Goal: Task Accomplishment & Management: Use online tool/utility

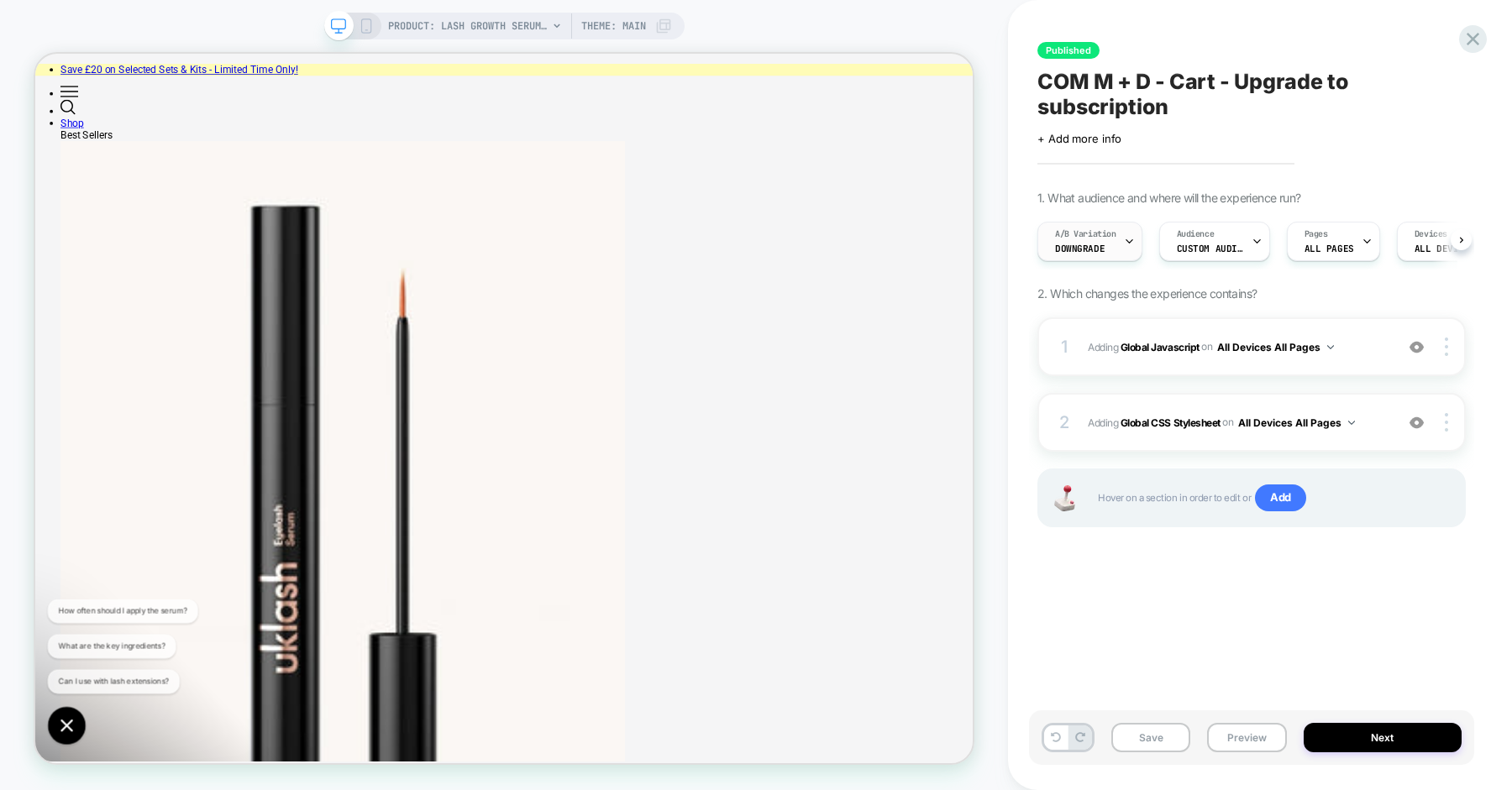
click at [1131, 247] on div at bounding box center [1129, 241] width 11 height 38
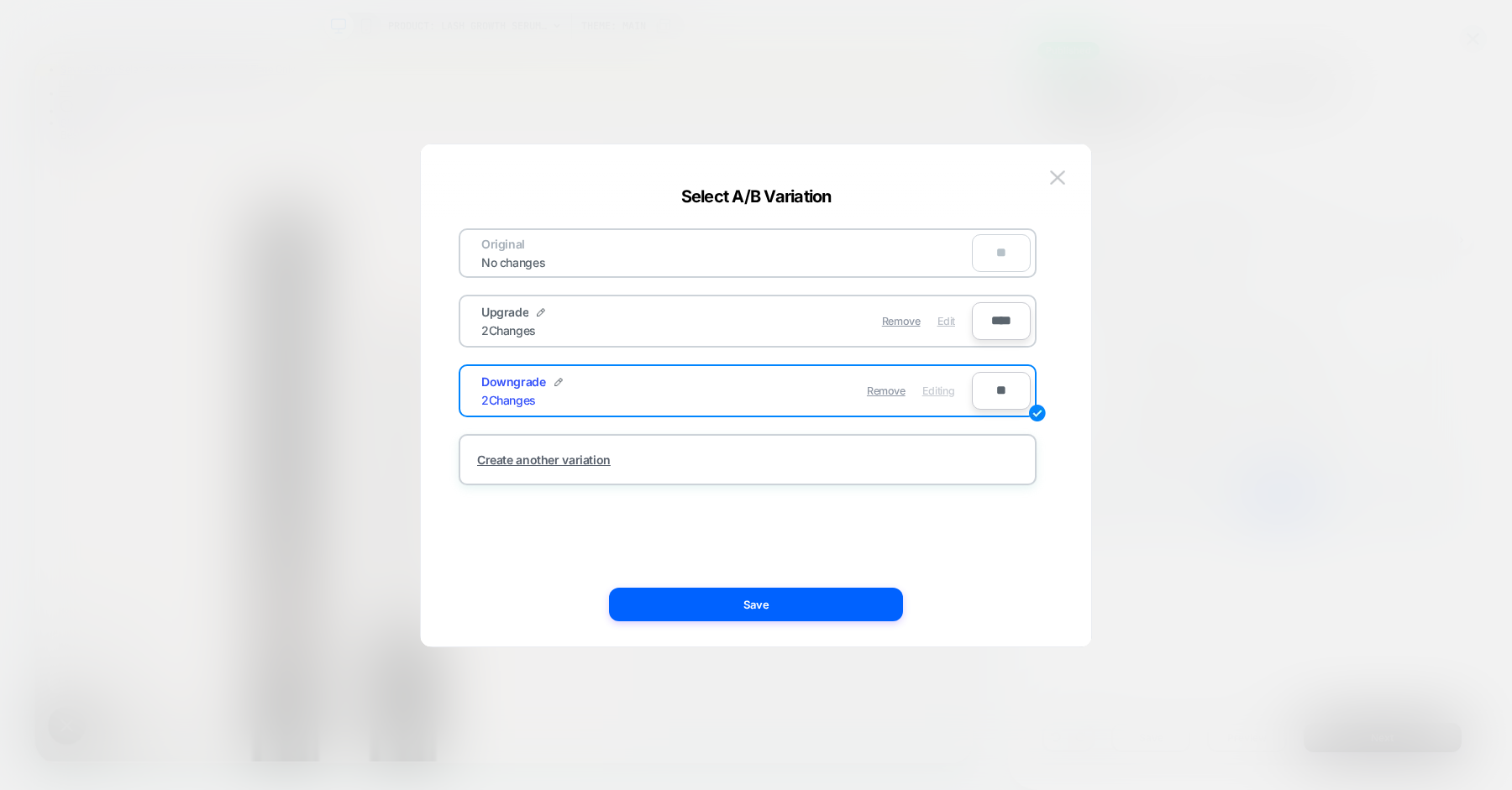
click at [0, 0] on span "Edit" at bounding box center [0, 0] width 0 height 0
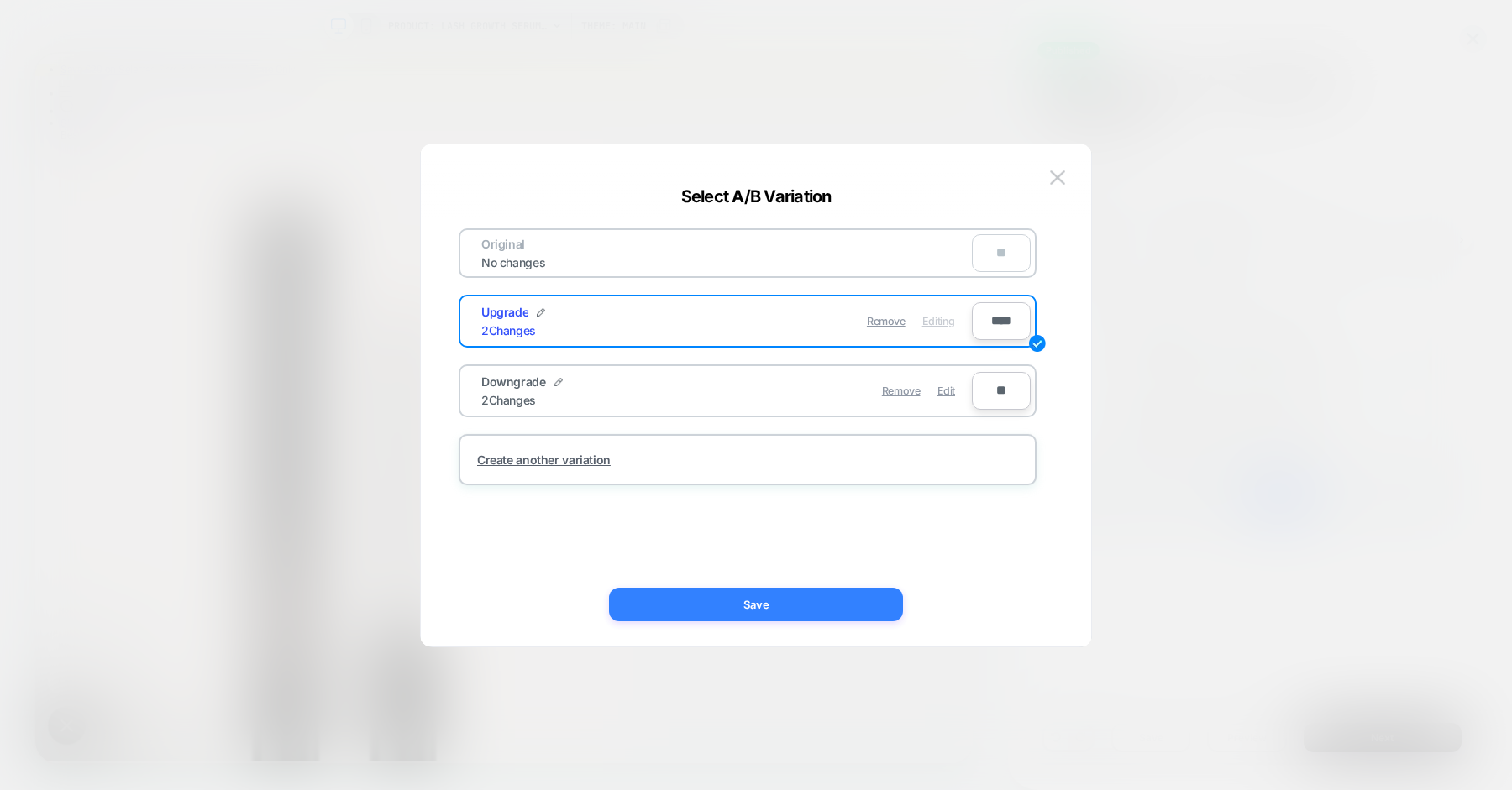
click at [0, 0] on button "Save" at bounding box center [0, 0] width 0 height 0
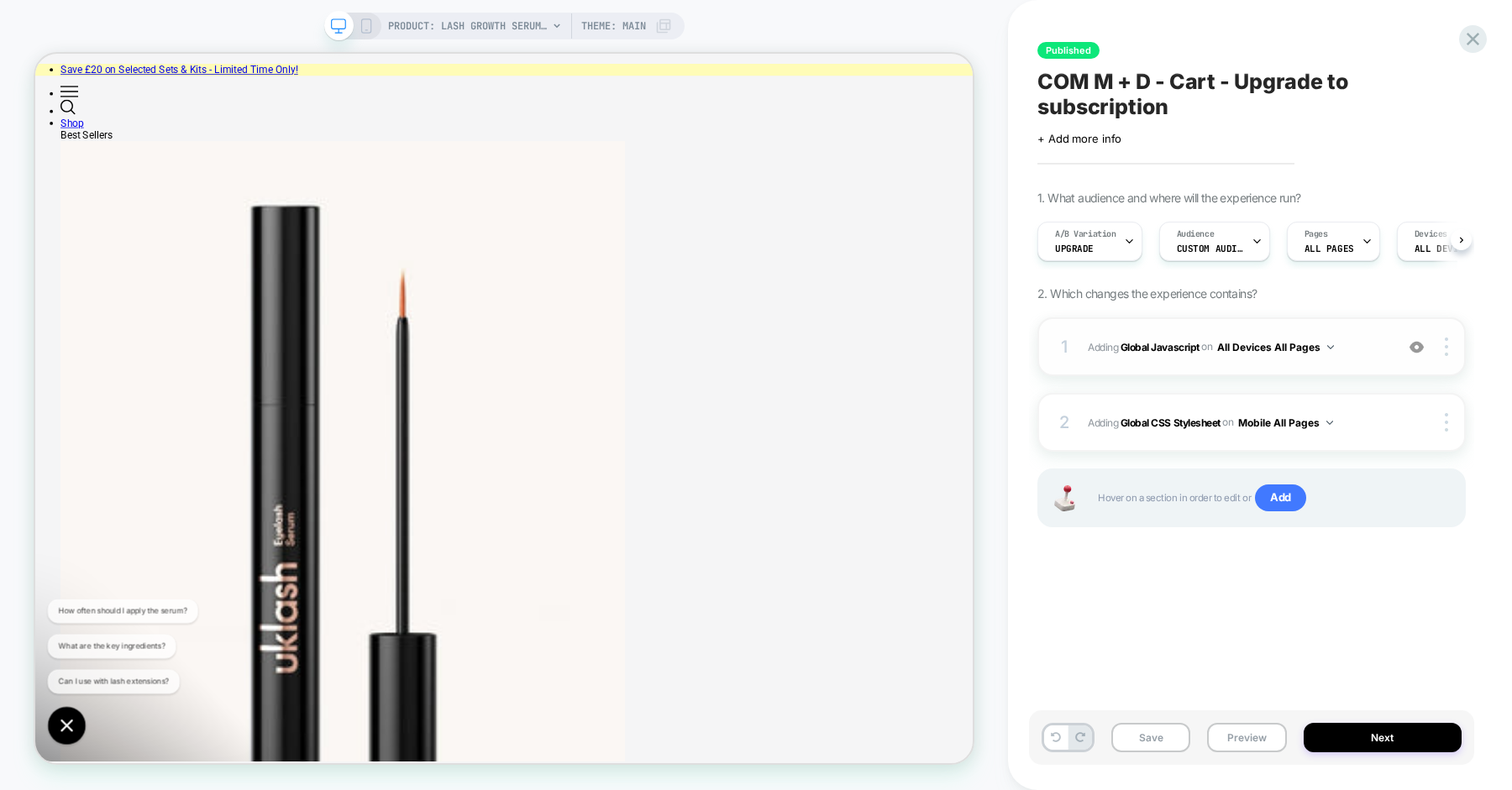
click at [0, 0] on span "Adding Global Javascript on All Devices All Pages" at bounding box center [0, 0] width 0 height 0
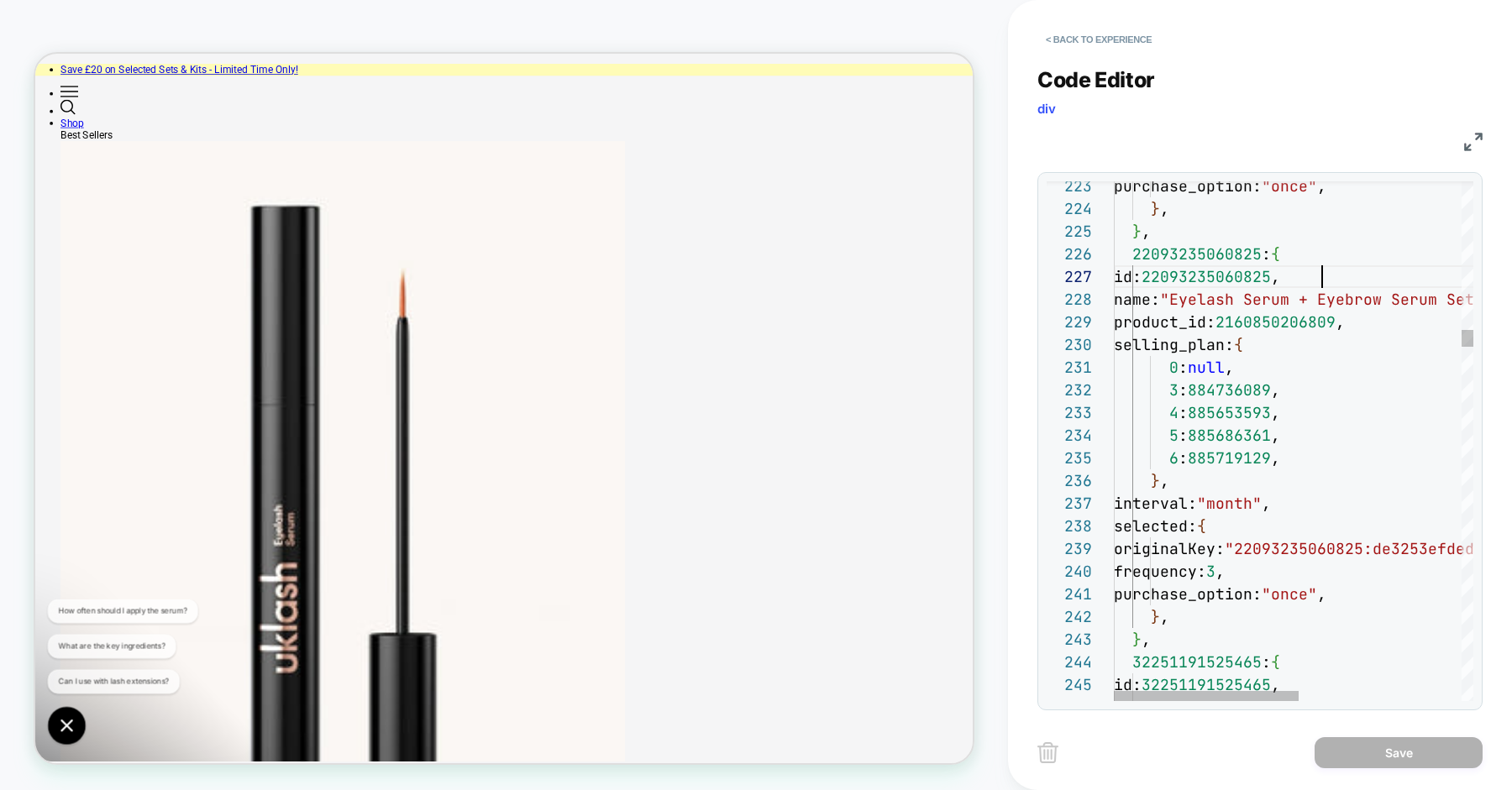
scroll to position [136, 209]
click at [0, 0] on div "purchase_option: "once" , } , } , 22093235060825 : { id: 22093235060825 , name:…" at bounding box center [0, 0] width 0 height 0
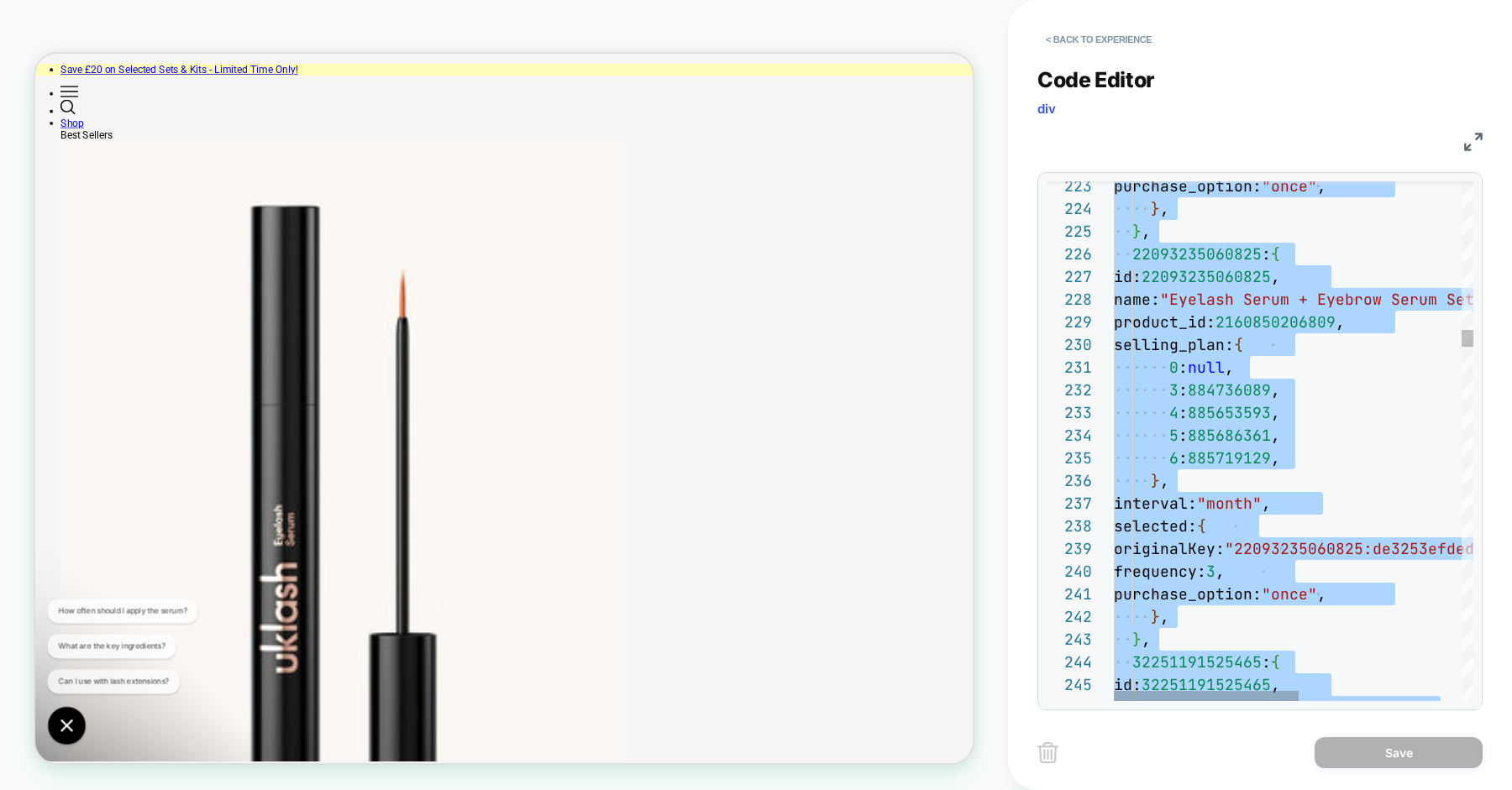
drag, startPoint x: 1180, startPoint y: 259, endPoint x: 1166, endPoint y: 256, distance: 14.3
click at [0, 0] on div "purchase_option: "once" , } , } , 22093235060825 : { id: 22093235060825 , name:…" at bounding box center [0, 0] width 0 height 0
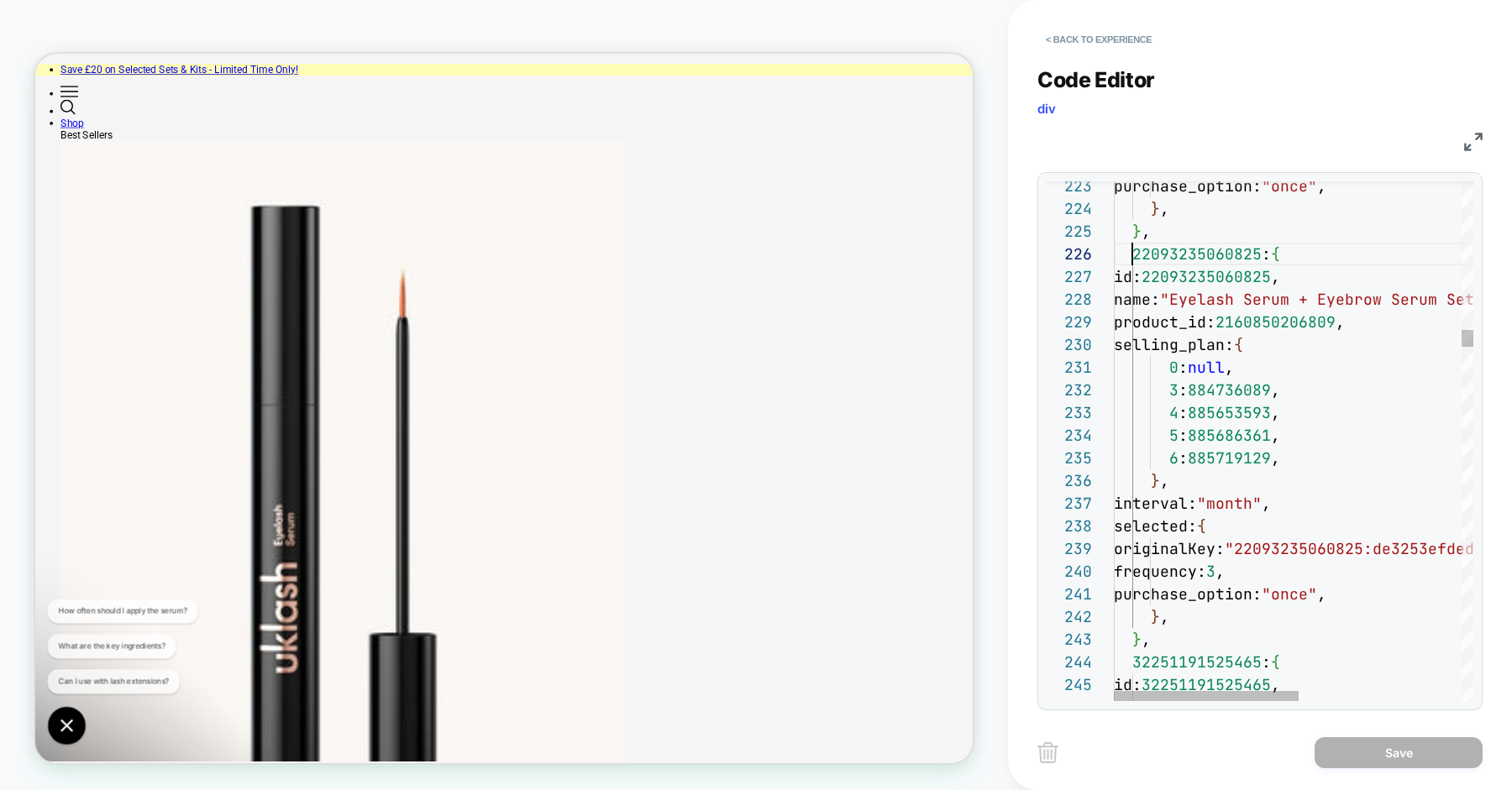
scroll to position [113, 18]
click at [0, 0] on div "purchase_option: "once" , } , } , 22093235060825 : { id: 22093235060825 , name:…" at bounding box center [0, 0] width 0 height 0
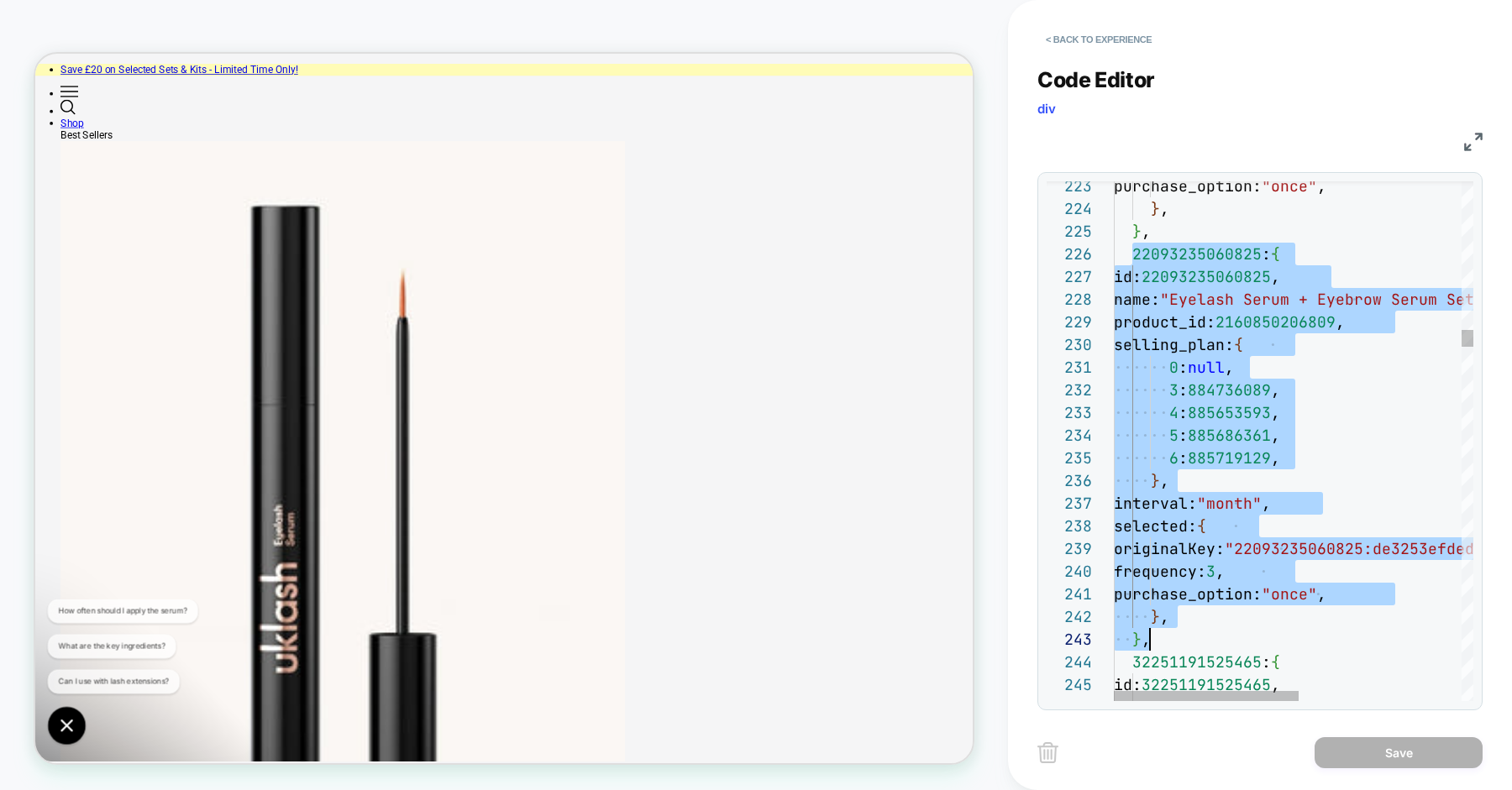
scroll to position [113, 36]
drag, startPoint x: 1131, startPoint y: 252, endPoint x: 1394, endPoint y: 647, distance: 474.5
click at [0, 0] on div "purchase_option: "once" , } , } , 22093235060825 : { id: 22093235060825 , name:…" at bounding box center [0, 0] width 0 height 0
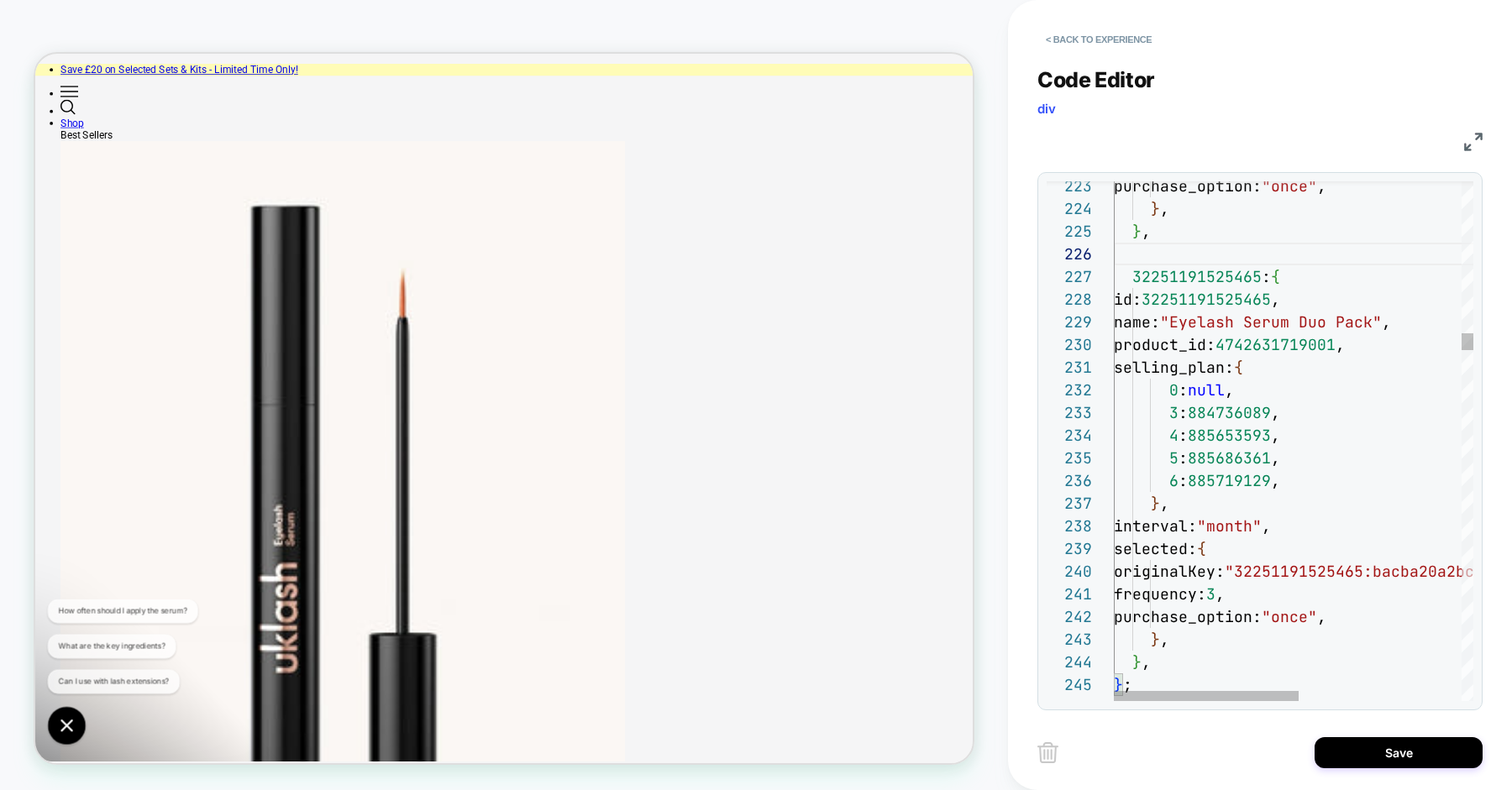
scroll to position [113, 0]
type textarea "**********"
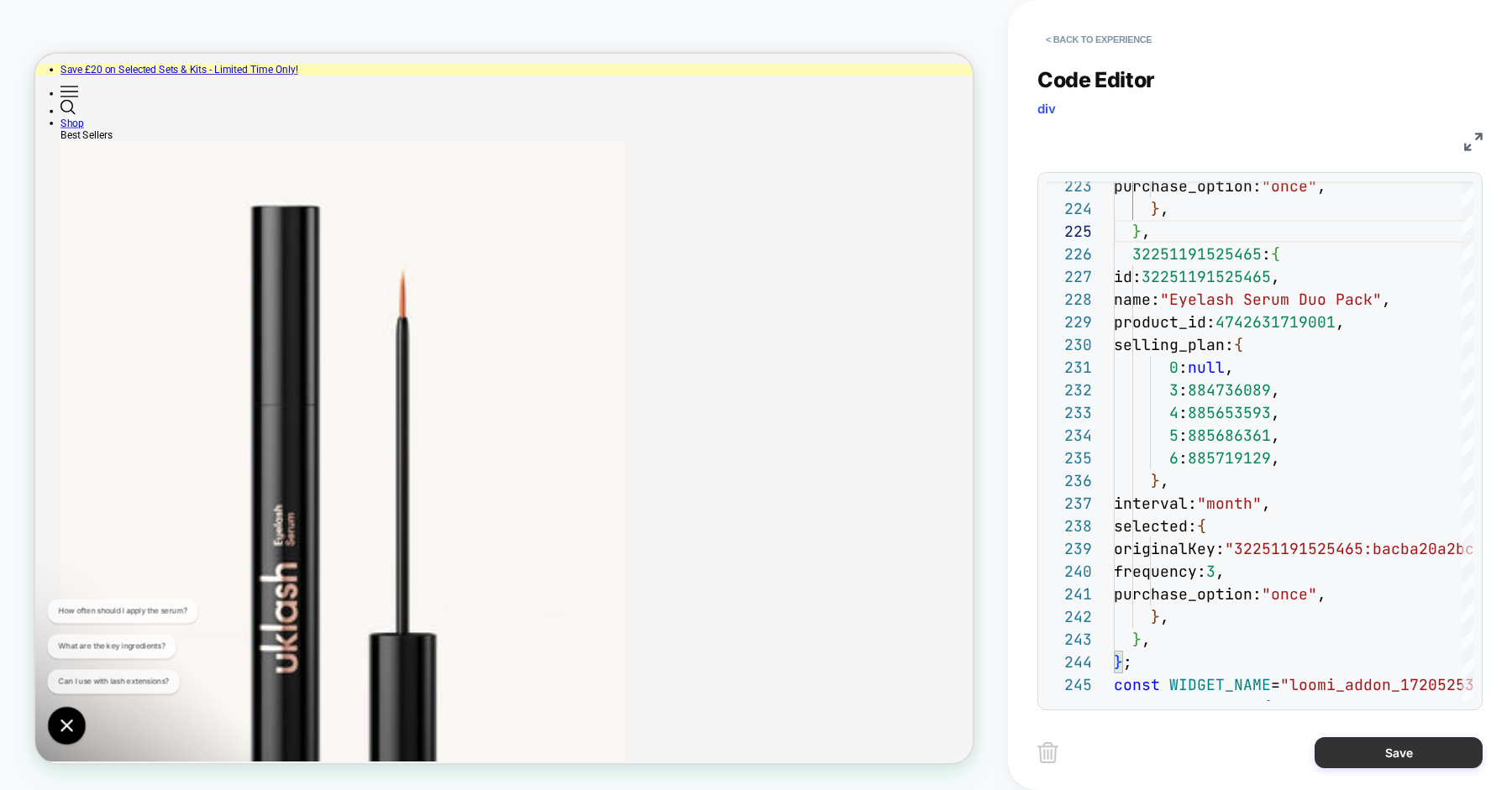
click at [0, 0] on button "Save" at bounding box center [0, 0] width 0 height 0
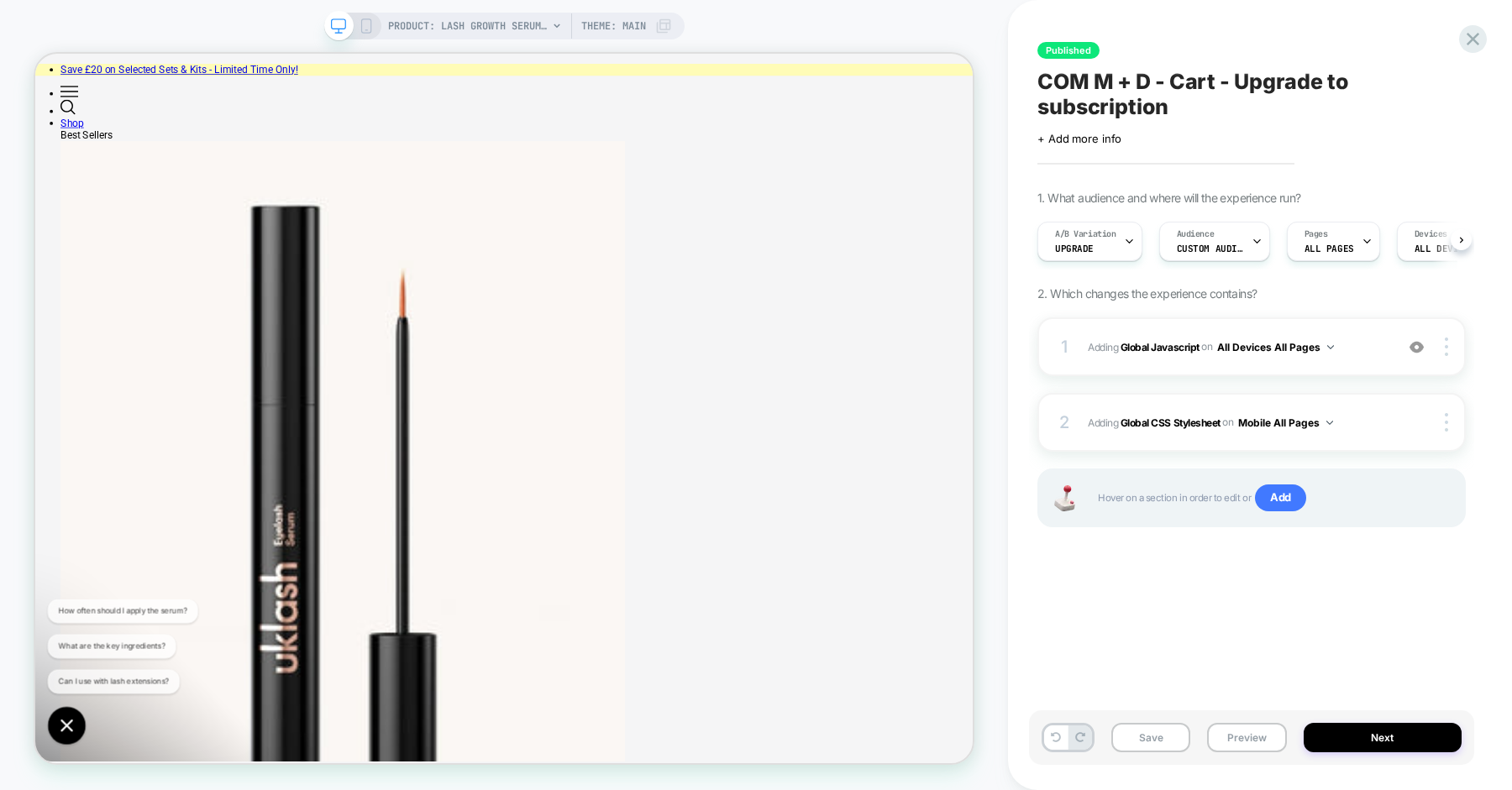
scroll to position [0, 1]
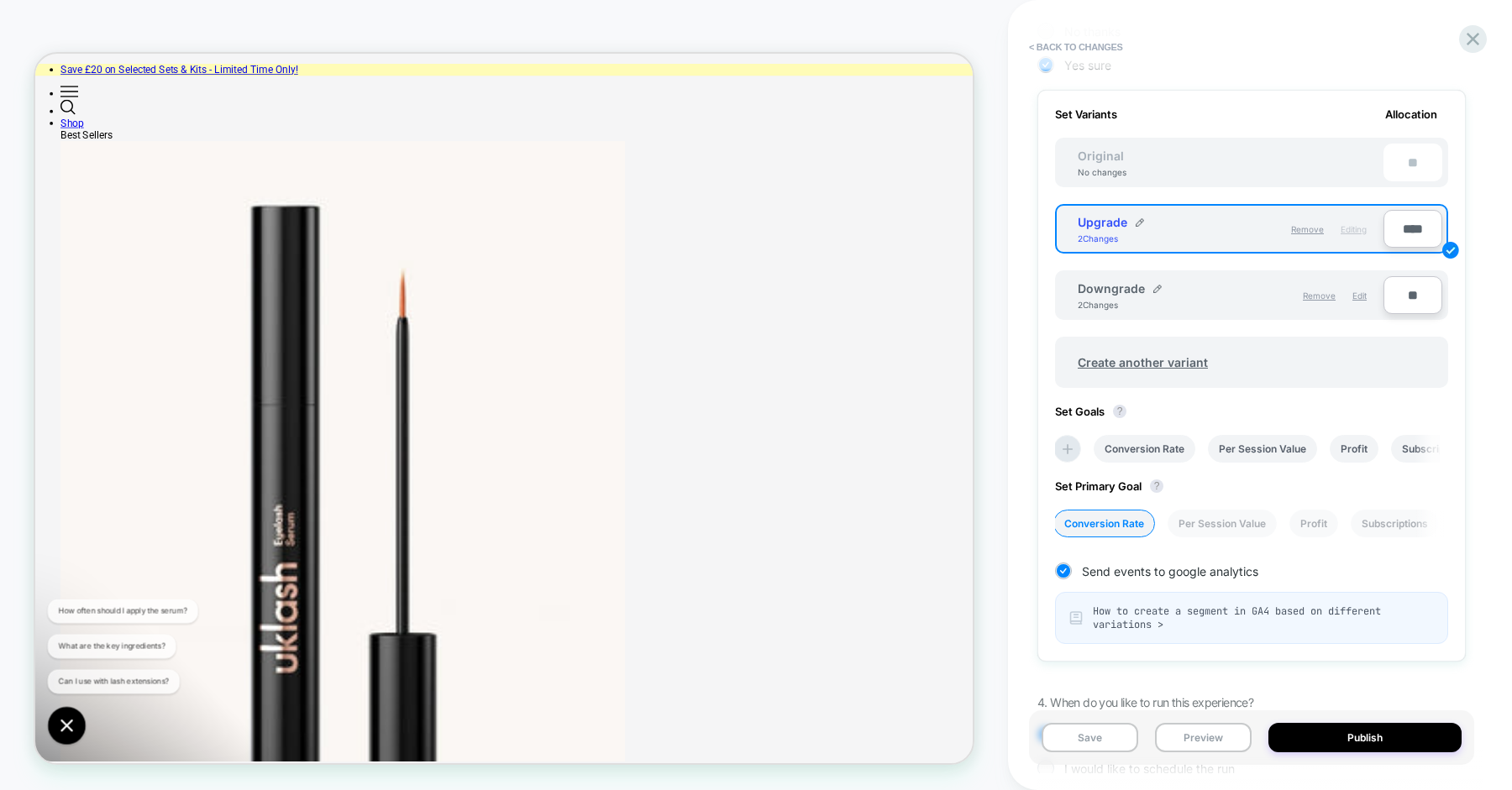
scroll to position [559, 0]
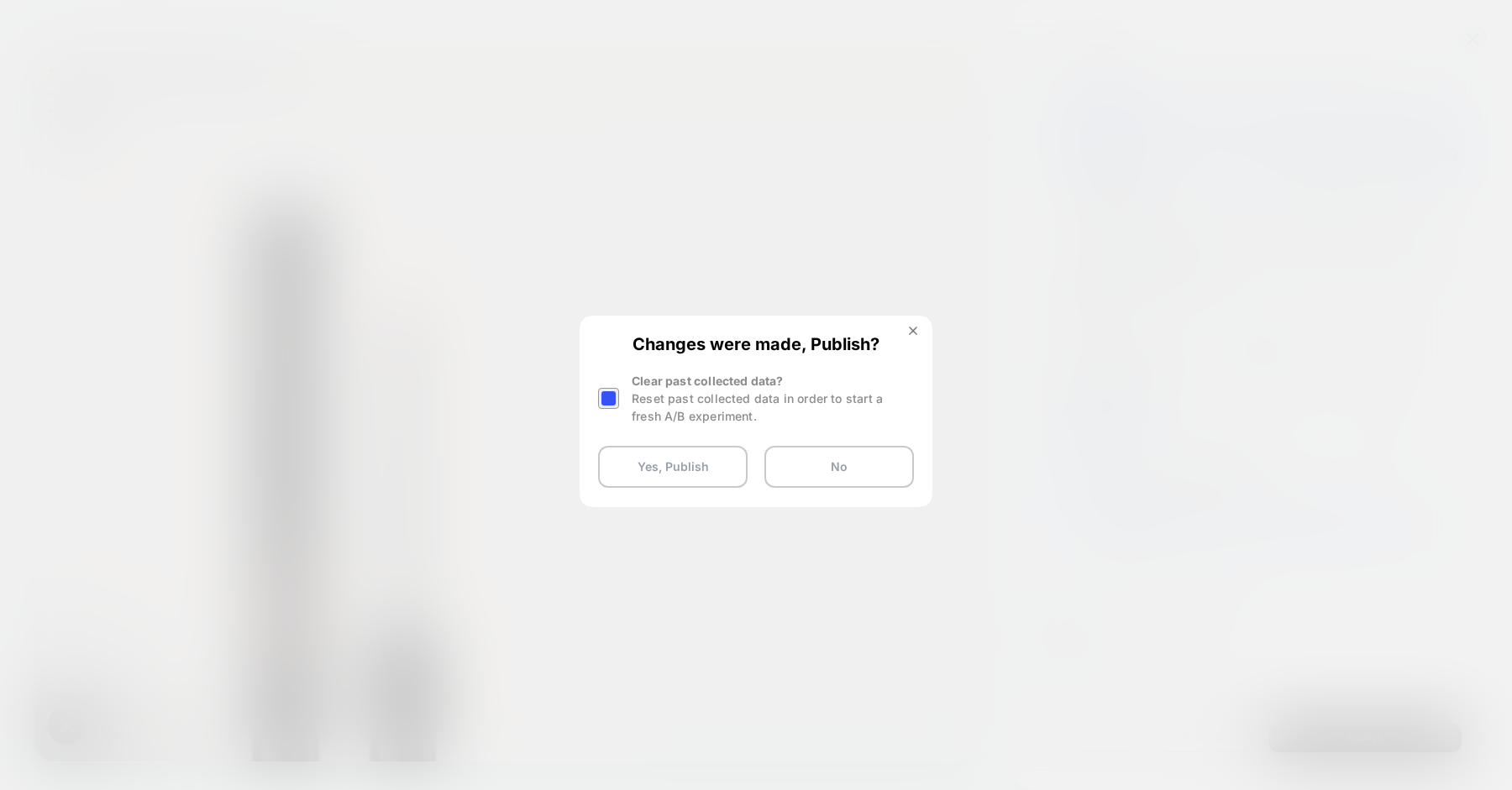
drag, startPoint x: 609, startPoint y: 394, endPoint x: 623, endPoint y: 427, distance: 35.8
click at [609, 394] on div at bounding box center [609, 399] width 21 height 21
